Goal: Use online tool/utility

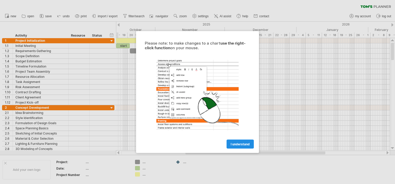
click at [236, 142] on span "I understand" at bounding box center [240, 144] width 19 height 4
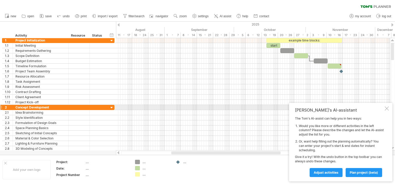
click at [386, 108] on div at bounding box center [387, 108] width 4 height 4
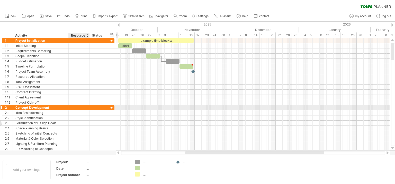
click at [60, 120] on div "Formulation of Design Goals" at bounding box center [40, 122] width 50 height 5
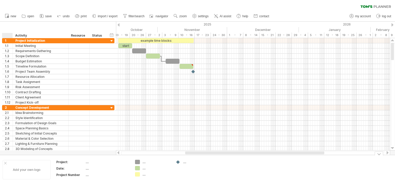
click at [5, 162] on div at bounding box center [5, 163] width 3 height 3
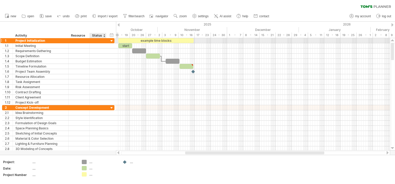
click at [109, 41] on div at bounding box center [111, 41] width 5 height 5
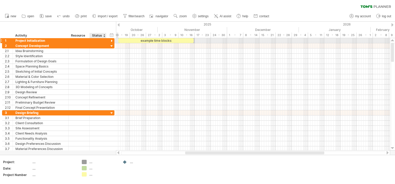
click at [109, 41] on div at bounding box center [111, 41] width 5 height 5
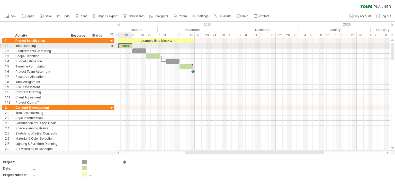
click at [127, 44] on div "start" at bounding box center [125, 45] width 14 height 5
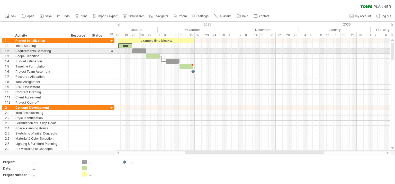
click at [140, 50] on div at bounding box center [139, 50] width 14 height 5
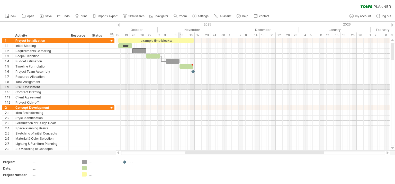
click at [180, 88] on div at bounding box center [253, 86] width 274 height 5
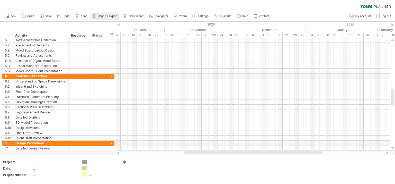
click at [101, 16] on span "import / export" at bounding box center [108, 16] width 20 height 4
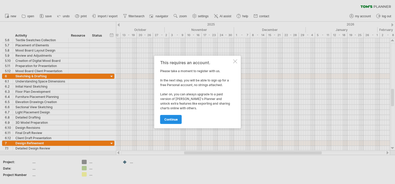
click at [168, 119] on span "continue" at bounding box center [170, 119] width 13 height 4
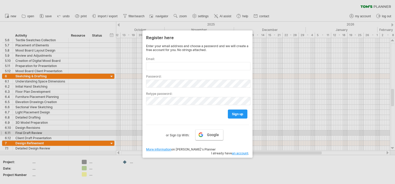
click at [203, 135] on link "Google" at bounding box center [210, 134] width 28 height 11
